Goal: Find specific page/section: Find specific page/section

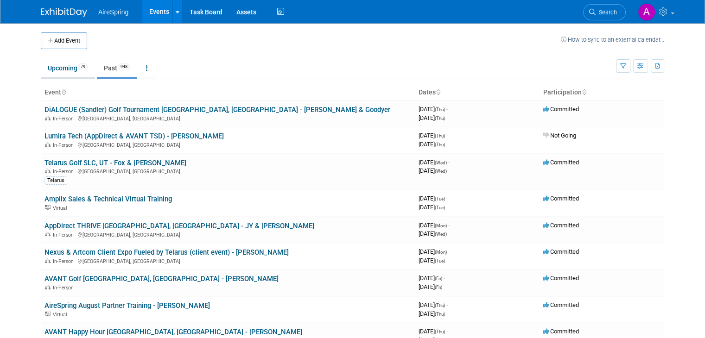
click at [61, 74] on link "Upcoming 79" at bounding box center [68, 68] width 54 height 18
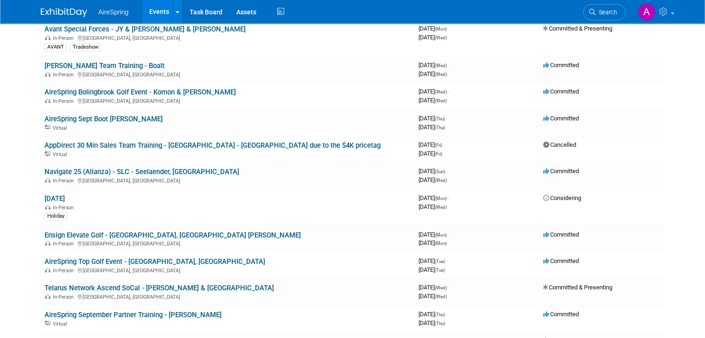
scroll to position [510, 0]
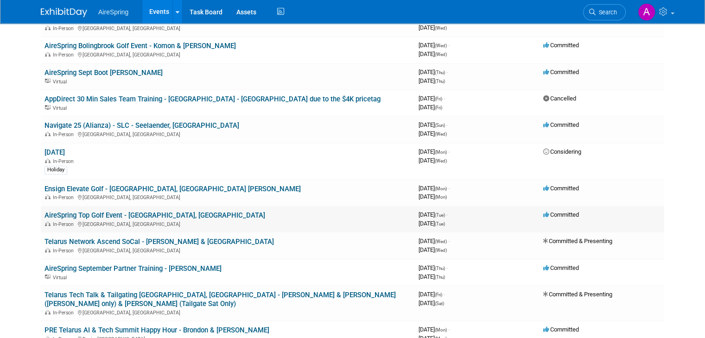
click at [125, 211] on link "AireSpring Top Golf Event - [GEOGRAPHIC_DATA], [GEOGRAPHIC_DATA]" at bounding box center [155, 215] width 221 height 8
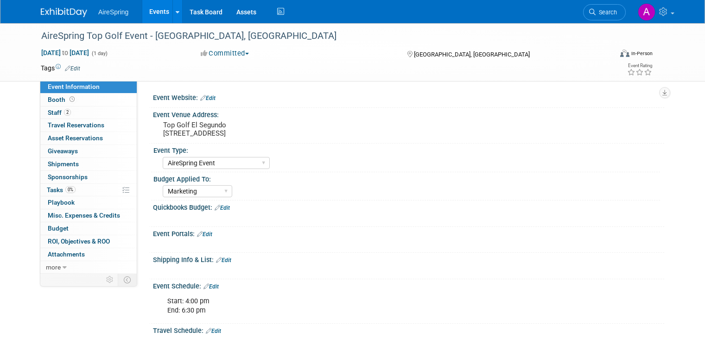
select select "AireSpring Event"
select select "Marketing"
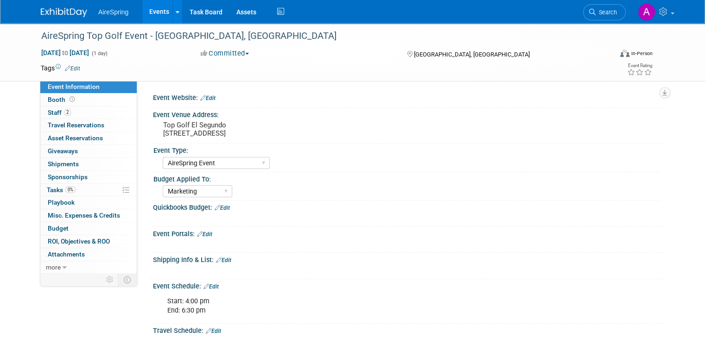
scroll to position [139, 0]
